Goal: Task Accomplishment & Management: Manage account settings

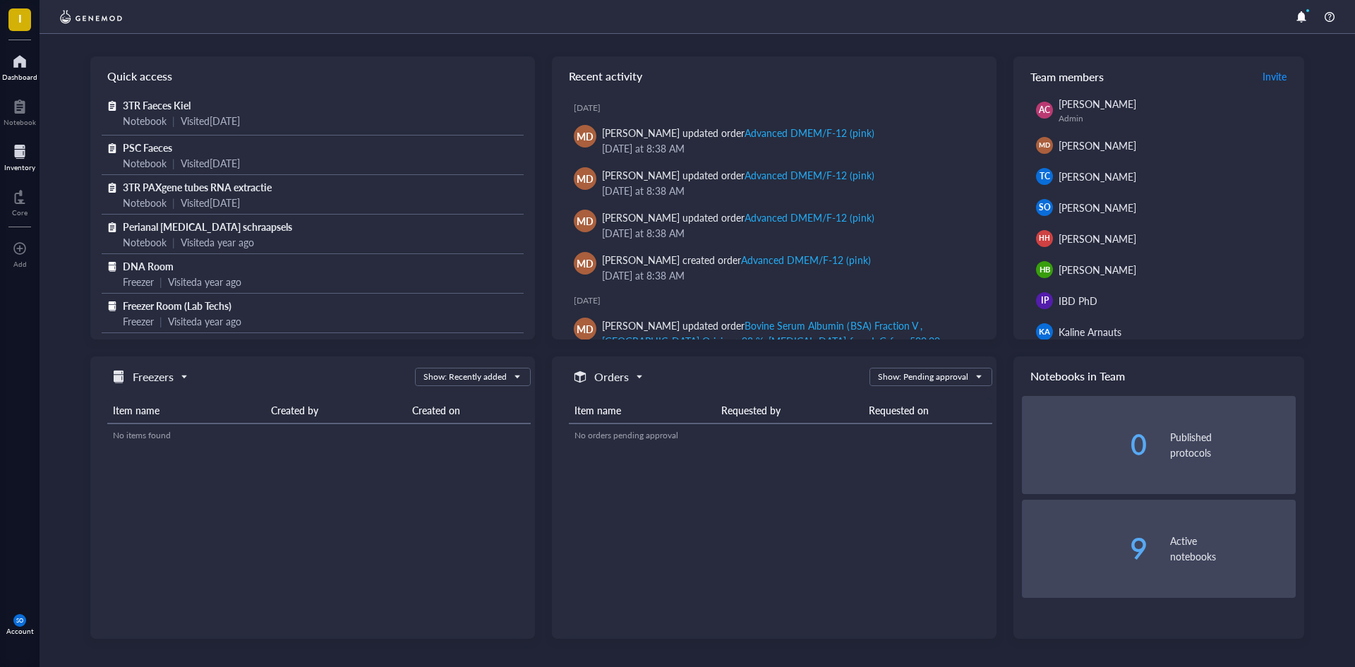
click at [29, 150] on div at bounding box center [19, 151] width 31 height 23
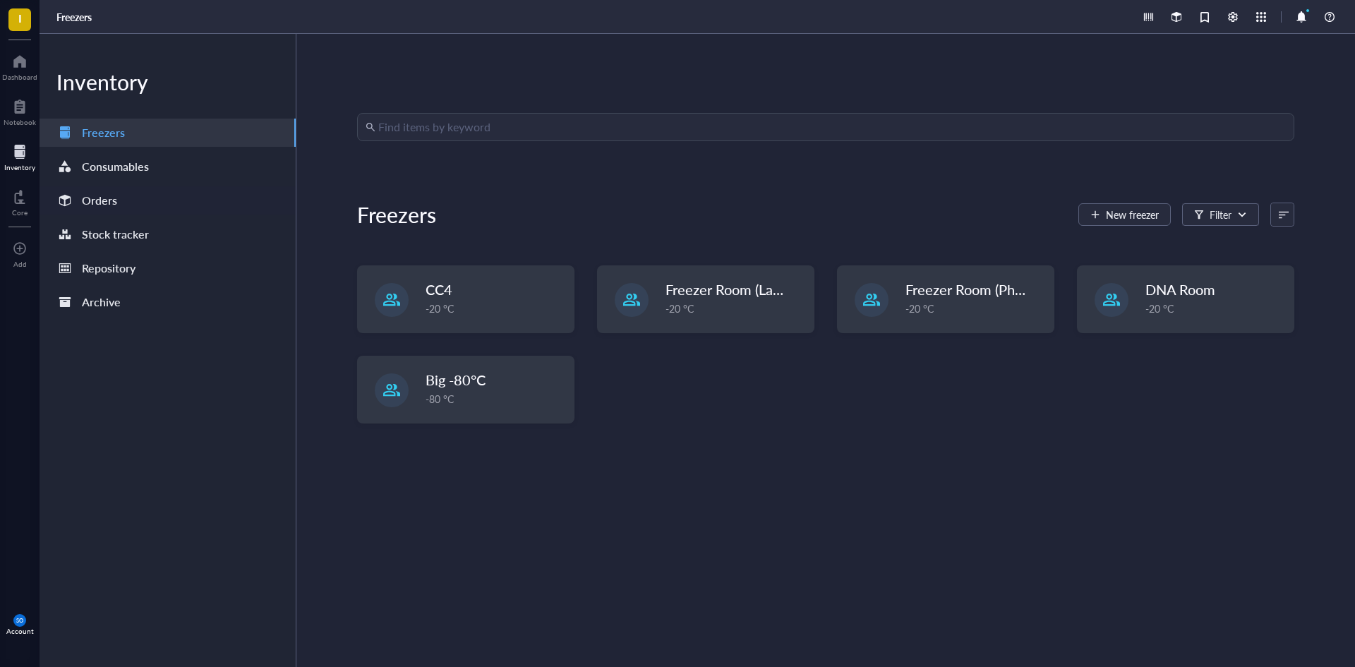
click at [104, 203] on div "Orders" at bounding box center [99, 200] width 35 height 20
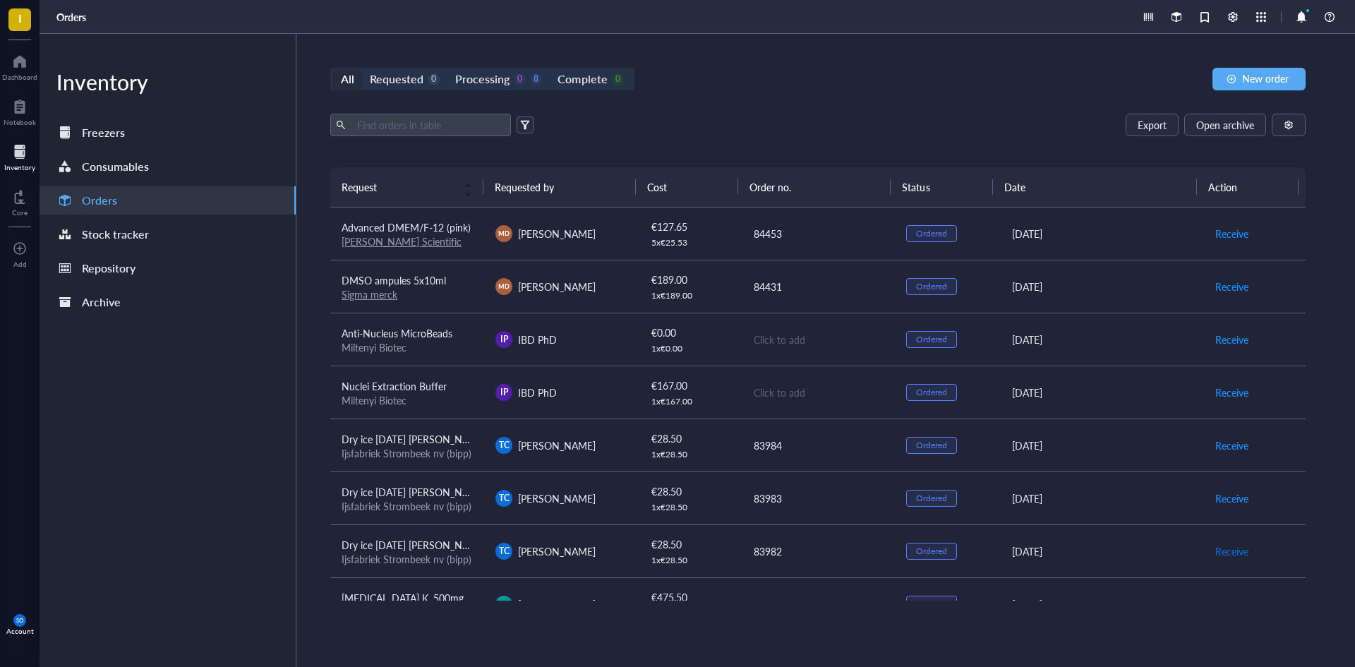
click at [1223, 547] on span "Receive" at bounding box center [1231, 551] width 33 height 16
click at [1246, 551] on span "Archive order" at bounding box center [1244, 551] width 59 height 16
